Goal: Task Accomplishment & Management: Manage account settings

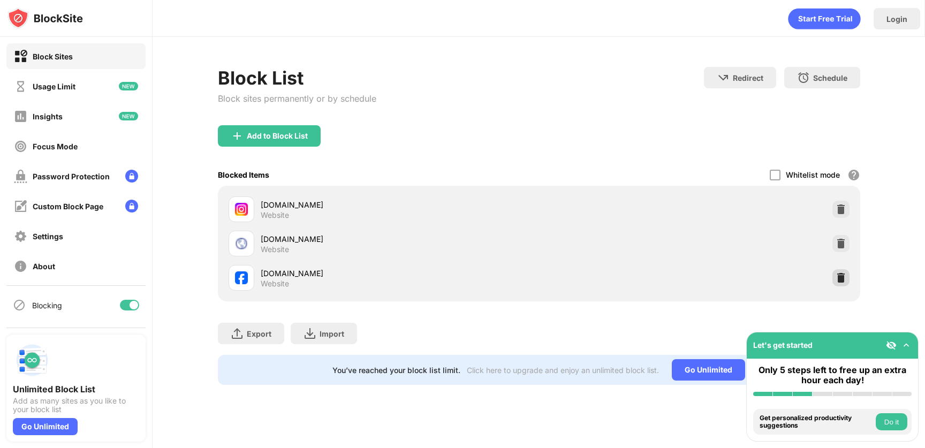
click at [841, 279] on img at bounding box center [841, 277] width 11 height 11
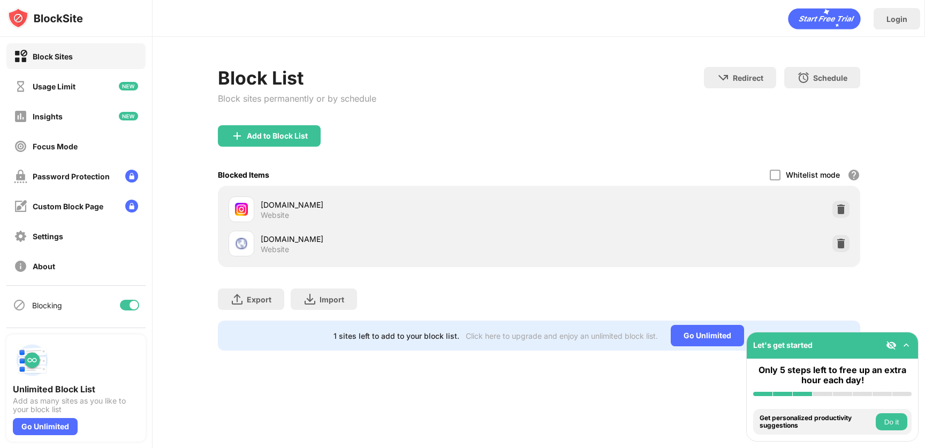
click at [294, 140] on div "Add to Block List" at bounding box center [269, 135] width 103 height 21
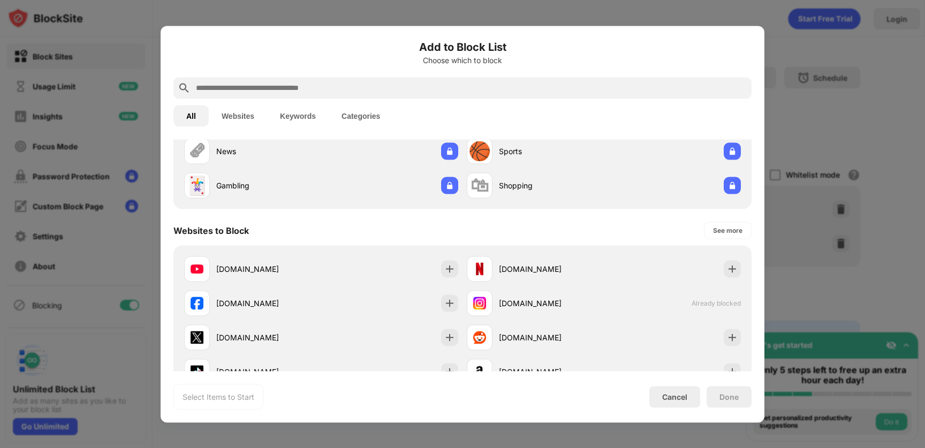
scroll to position [92, 0]
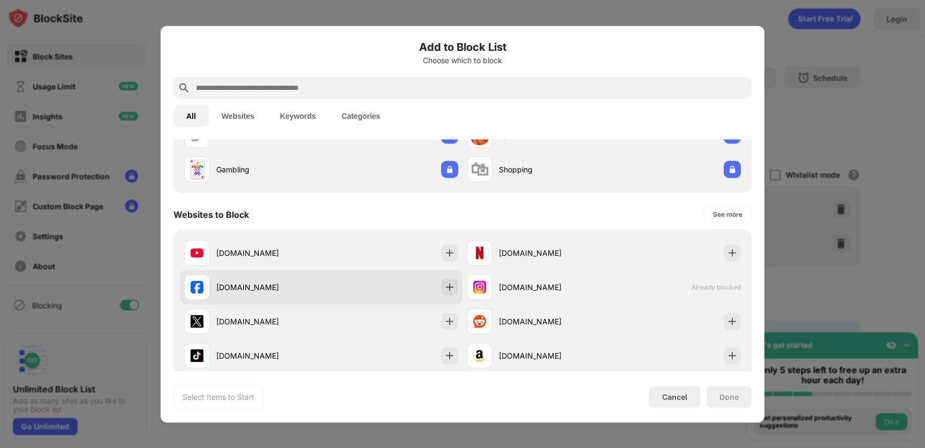
click at [441, 280] on div at bounding box center [449, 286] width 17 height 17
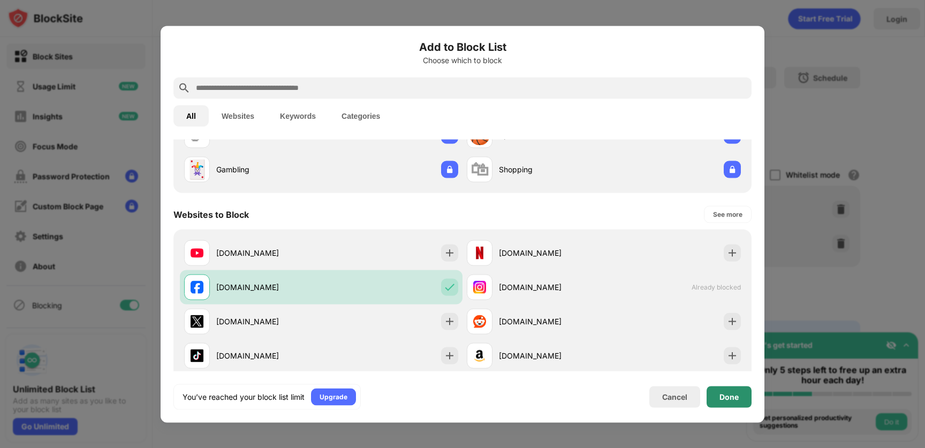
click at [744, 398] on div "Done" at bounding box center [729, 396] width 45 height 21
